Goal: Transaction & Acquisition: Purchase product/service

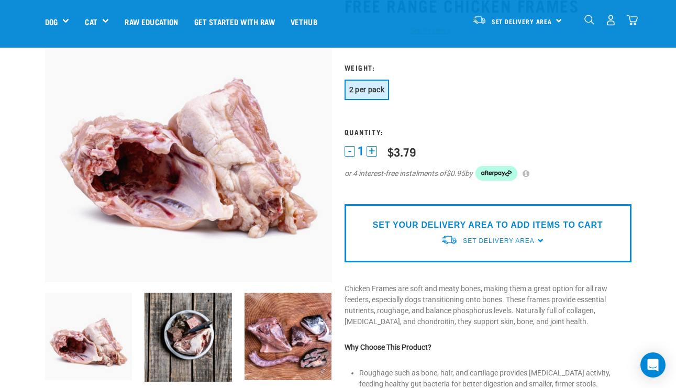
scroll to position [83, 0]
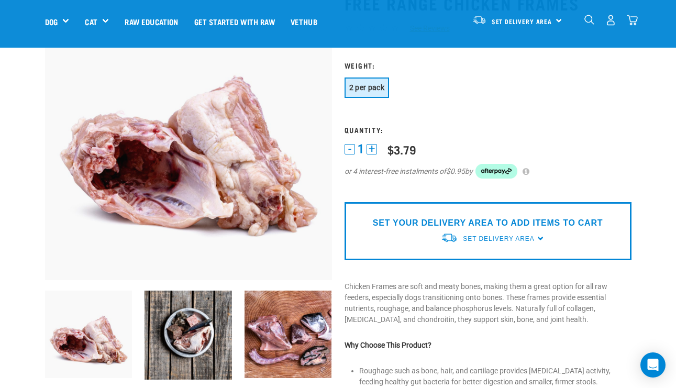
click at [521, 229] on div "Set Delivery Area" at bounding box center [498, 238] width 71 height 19
click at [476, 263] on link "[GEOGRAPHIC_DATA]" at bounding box center [493, 263] width 104 height 17
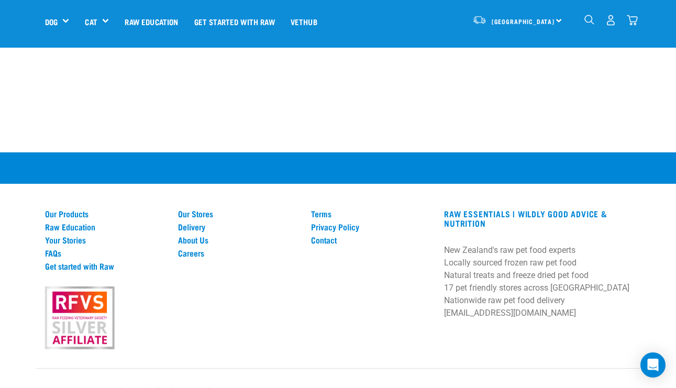
scroll to position [1002, 0]
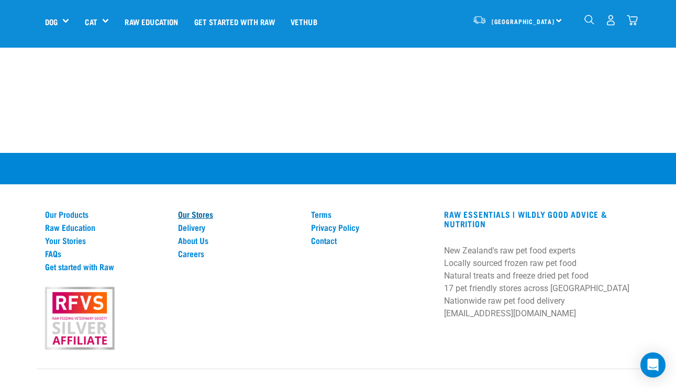
click at [187, 209] on link "Our Stores" at bounding box center [238, 213] width 120 height 9
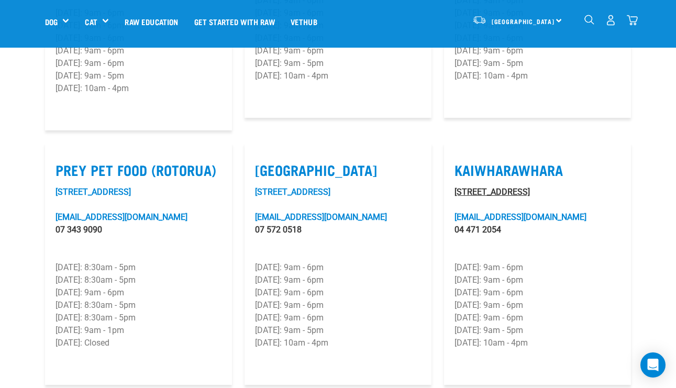
scroll to position [1262, 0]
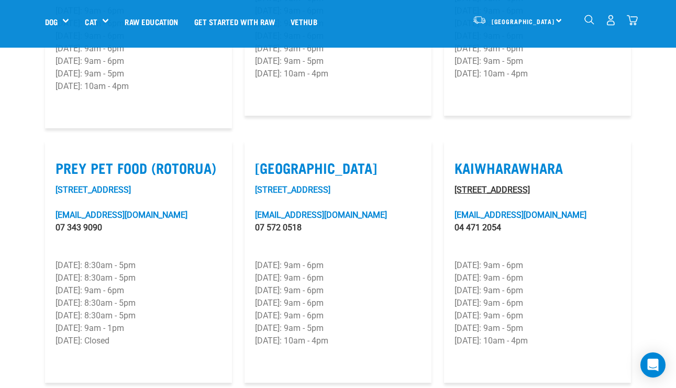
click at [484, 185] on link "Unit 6F, 33 Kaiwharawhara Road" at bounding box center [492, 190] width 75 height 10
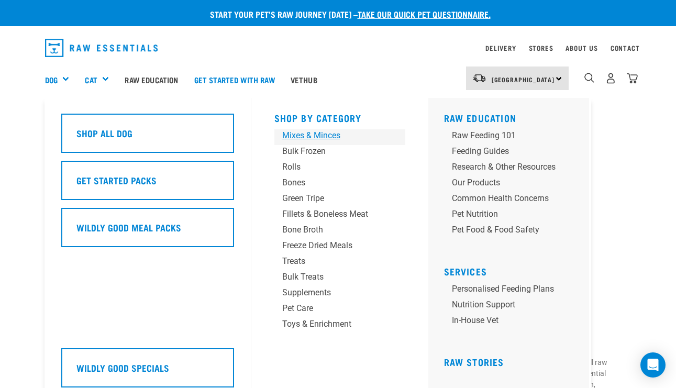
click at [302, 134] on div "Mixes & Minces" at bounding box center [331, 135] width 98 height 13
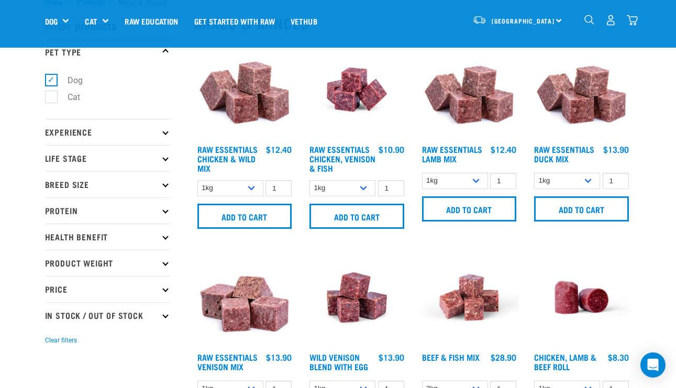
scroll to position [36, 0]
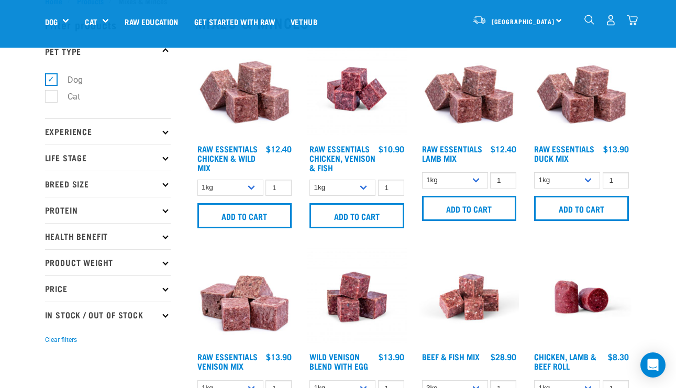
click at [260, 116] on img at bounding box center [245, 89] width 100 height 100
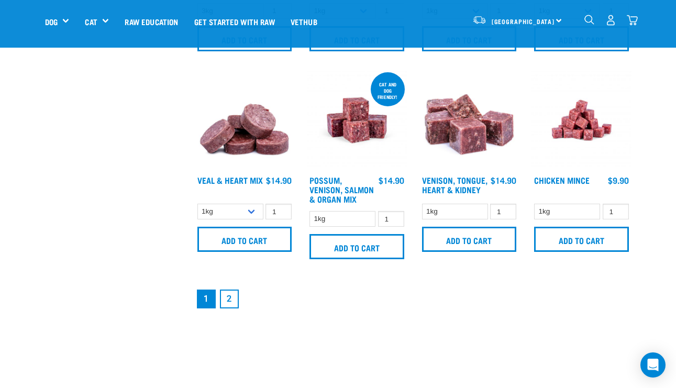
scroll to position [1440, 0]
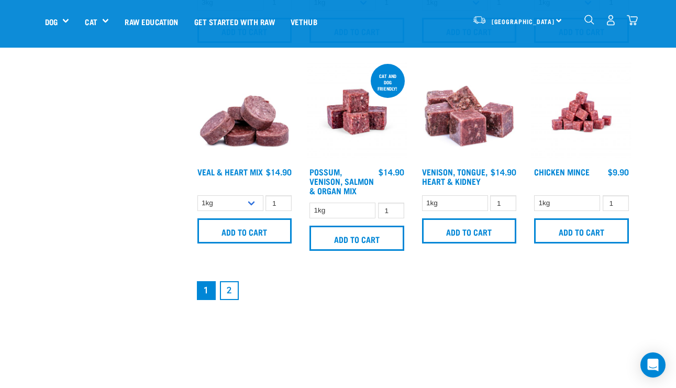
click at [228, 300] on link "2" at bounding box center [229, 290] width 19 height 19
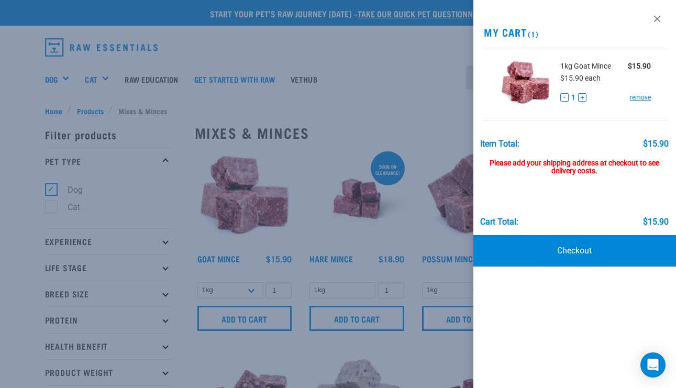
scroll to position [6, 0]
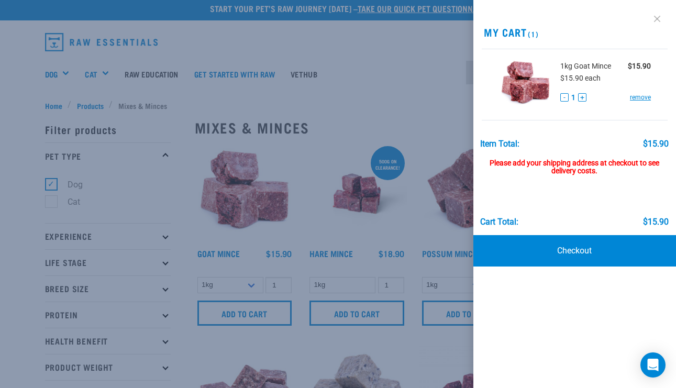
click at [660, 14] on link at bounding box center [657, 18] width 17 height 17
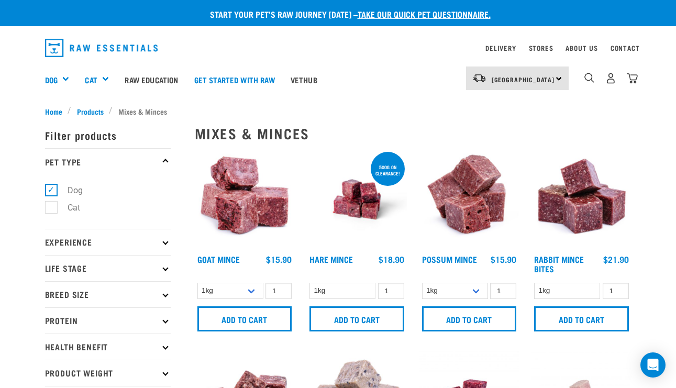
scroll to position [0, 0]
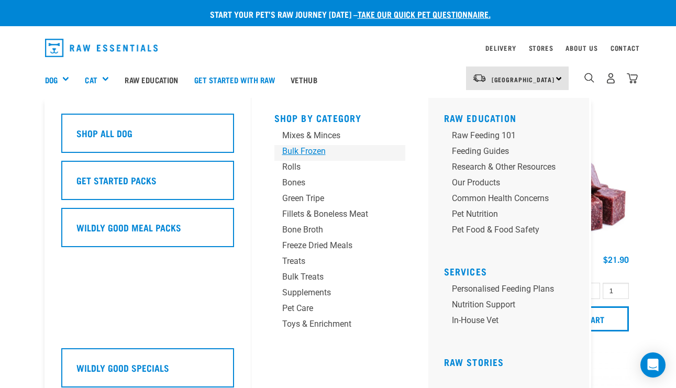
click at [299, 152] on div "Bulk Frozen" at bounding box center [331, 151] width 98 height 13
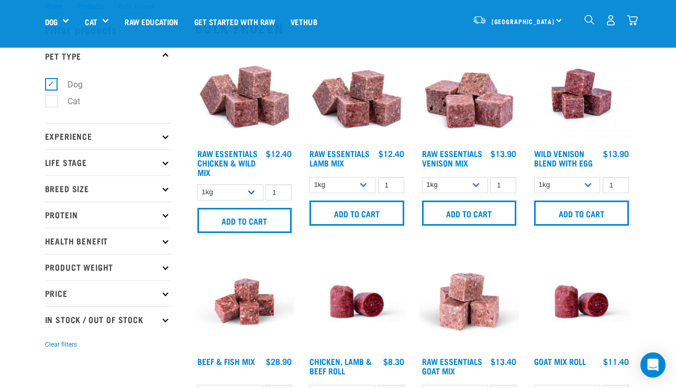
scroll to position [32, 0]
click at [239, 121] on img at bounding box center [245, 93] width 100 height 100
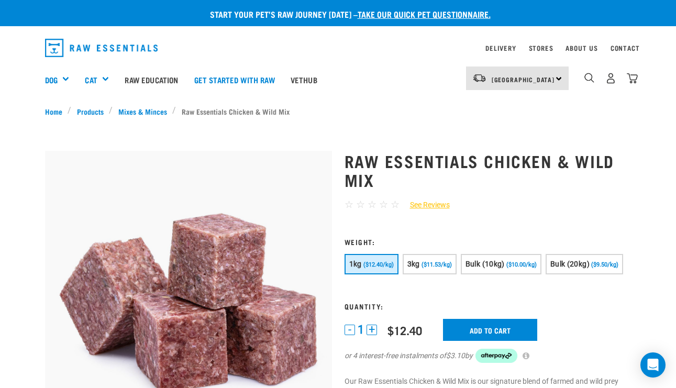
click at [614, 182] on h1 "Raw Essentials Chicken & Wild Mix" at bounding box center [488, 170] width 287 height 38
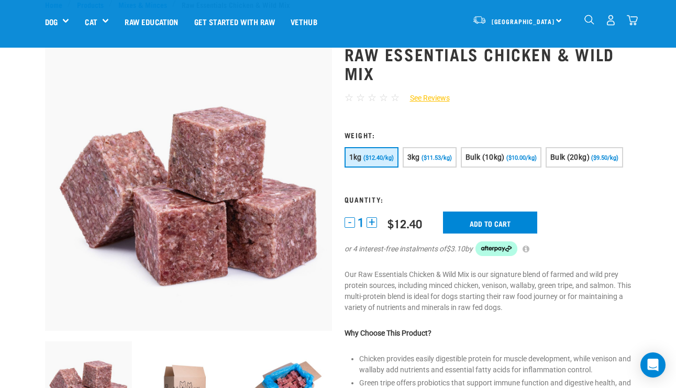
scroll to position [29, 0]
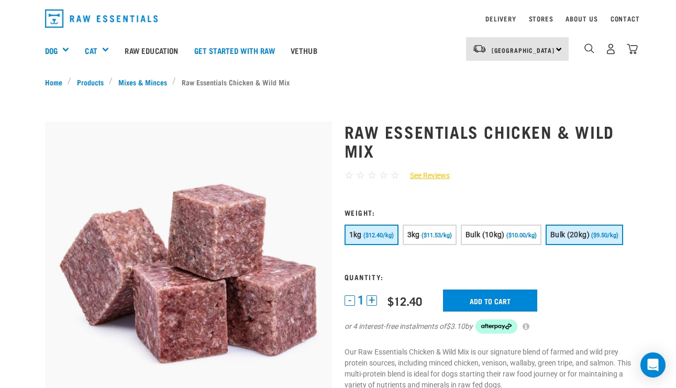
click at [550, 239] on span "Bulk (20kg)" at bounding box center [569, 234] width 39 height 8
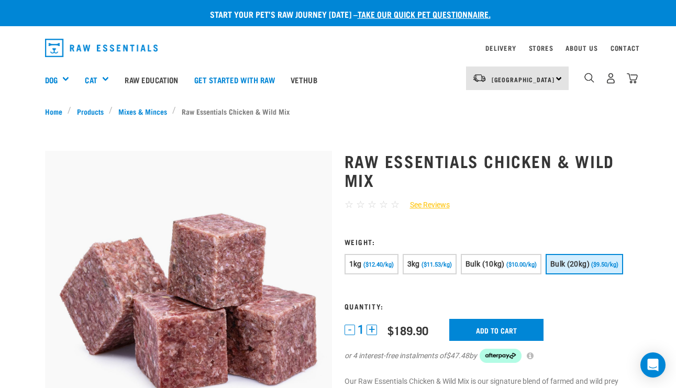
scroll to position [0, 0]
click at [141, 107] on link "Mixes & Minces" at bounding box center [143, 111] width 60 height 11
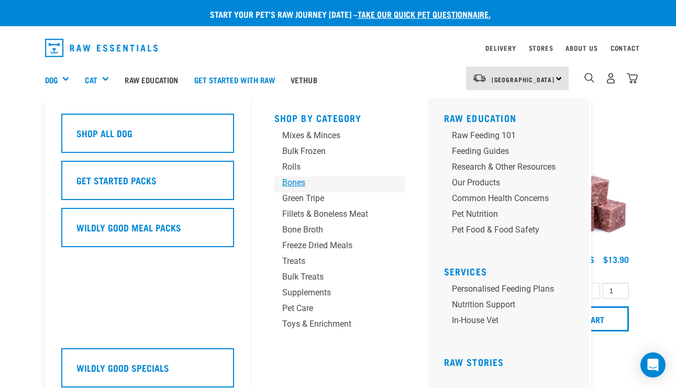
click at [296, 184] on div "Bones" at bounding box center [331, 182] width 98 height 13
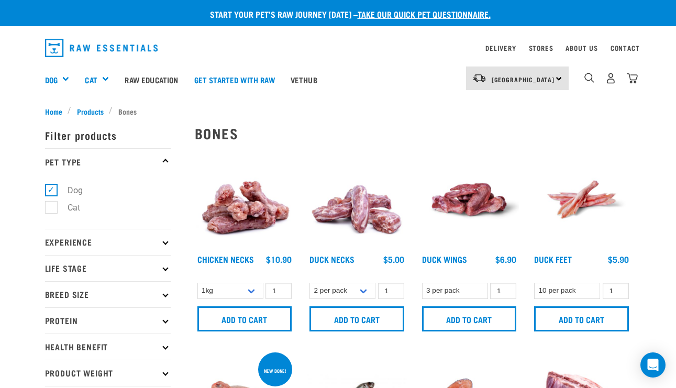
scroll to position [20, 0]
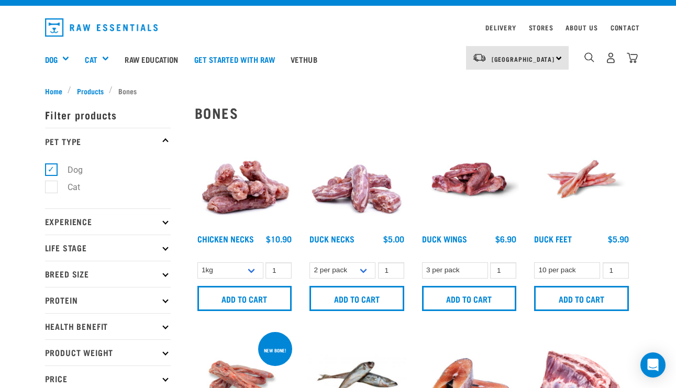
click at [246, 196] on img at bounding box center [245, 179] width 100 height 100
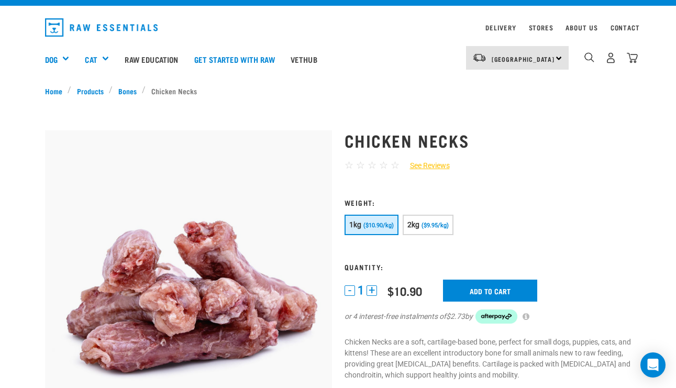
scroll to position [25, 0]
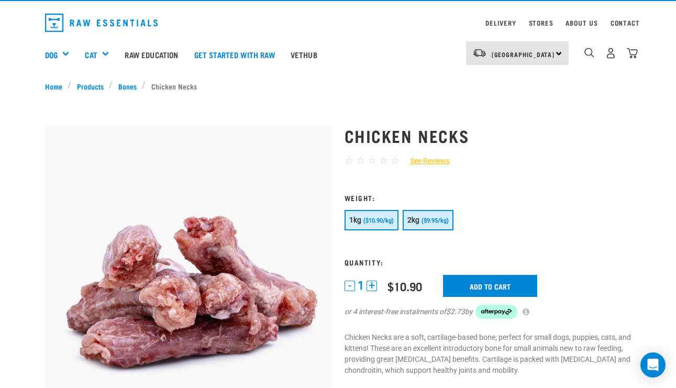
click at [416, 213] on button "2kg ($9.95/kg)" at bounding box center [428, 220] width 51 height 20
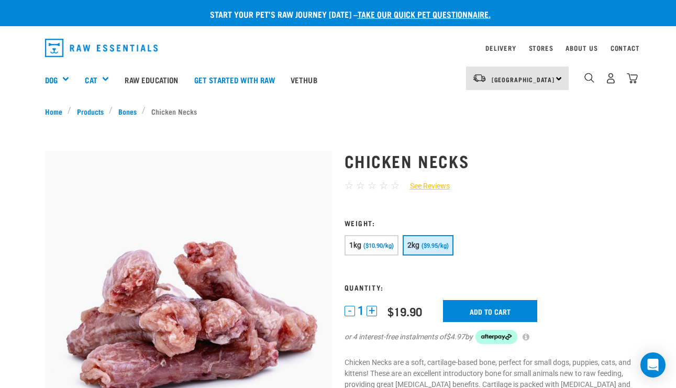
scroll to position [0, 0]
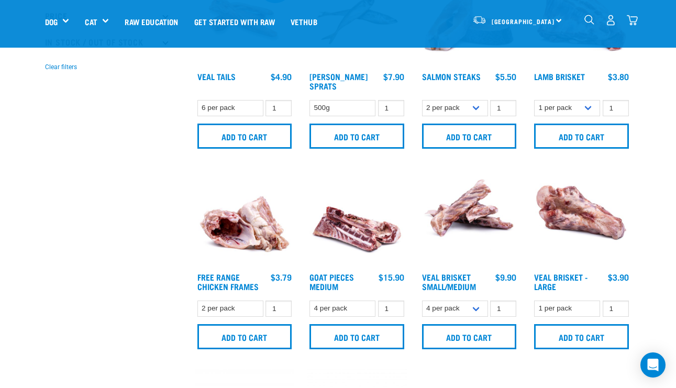
scroll to position [325, 0]
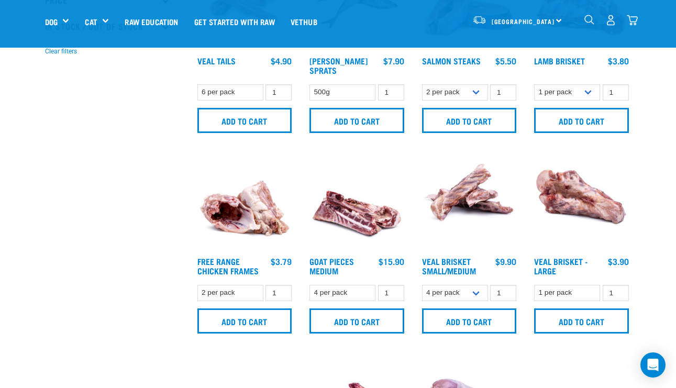
click at [257, 214] on img at bounding box center [245, 202] width 100 height 100
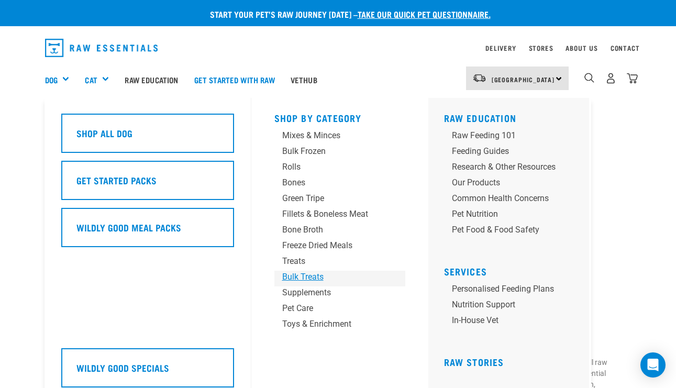
click at [299, 283] on div "Bulk Treats" at bounding box center [331, 277] width 98 height 13
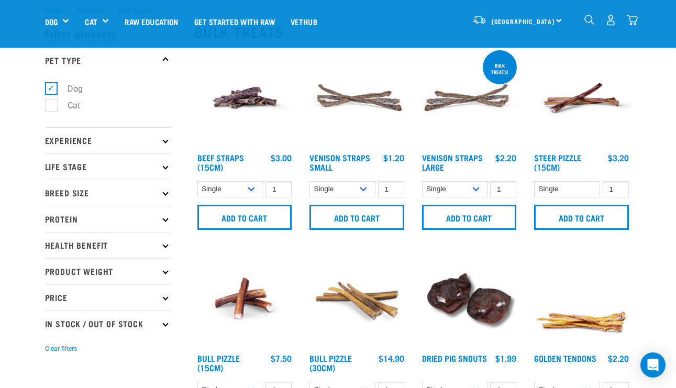
scroll to position [23, 0]
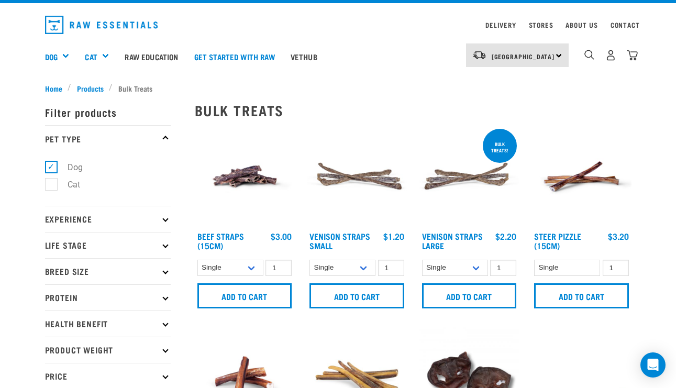
click at [467, 172] on img at bounding box center [470, 177] width 100 height 100
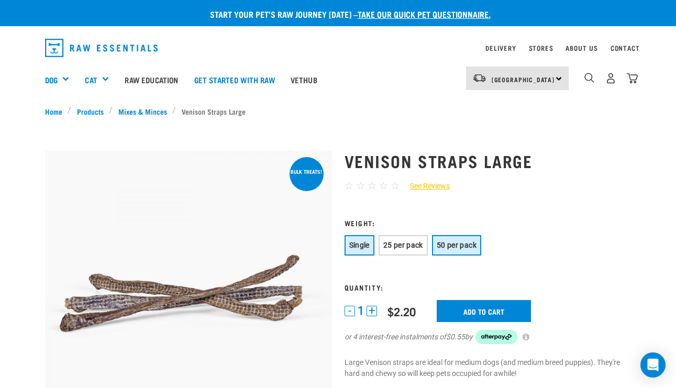
click at [481, 250] on button "50 per pack" at bounding box center [456, 245] width 49 height 20
click at [365, 243] on span "Single" at bounding box center [359, 245] width 20 height 8
click at [463, 242] on span "50 per pack" at bounding box center [457, 245] width 40 height 8
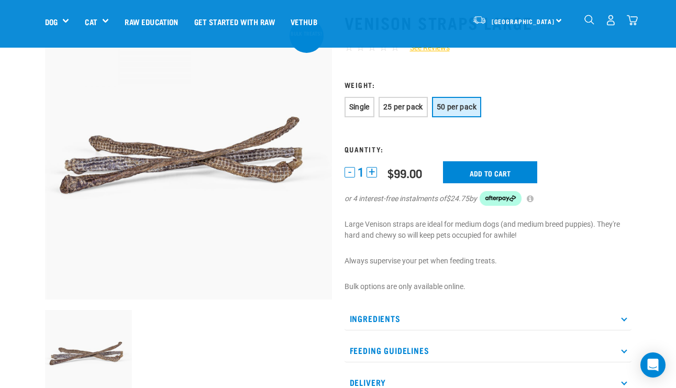
scroll to position [59, 0]
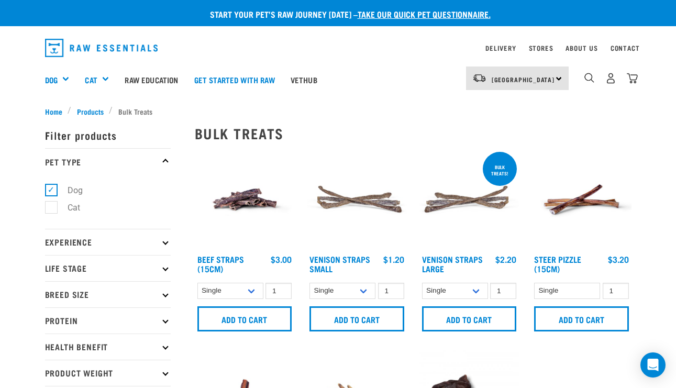
click at [250, 205] on img at bounding box center [245, 200] width 100 height 100
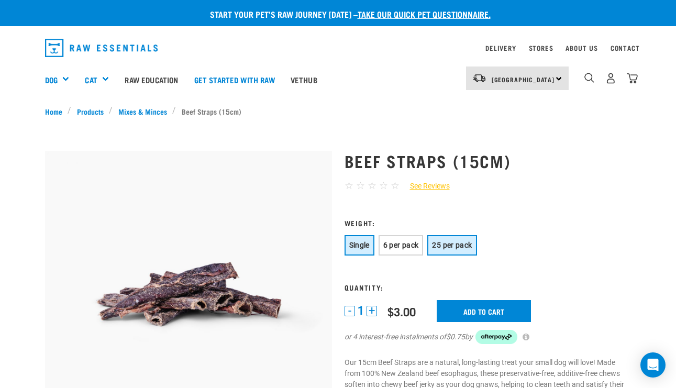
click at [458, 244] on span "25 per pack" at bounding box center [452, 245] width 40 height 8
